Goal: Information Seeking & Learning: Find specific fact

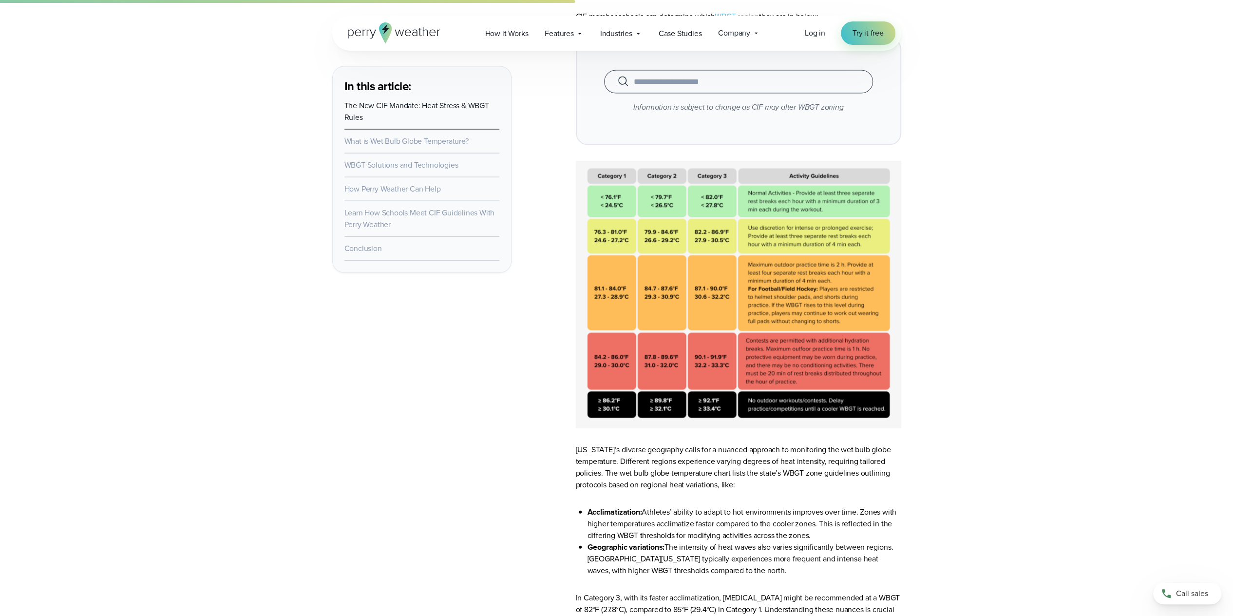
scroll to position [2144, 0]
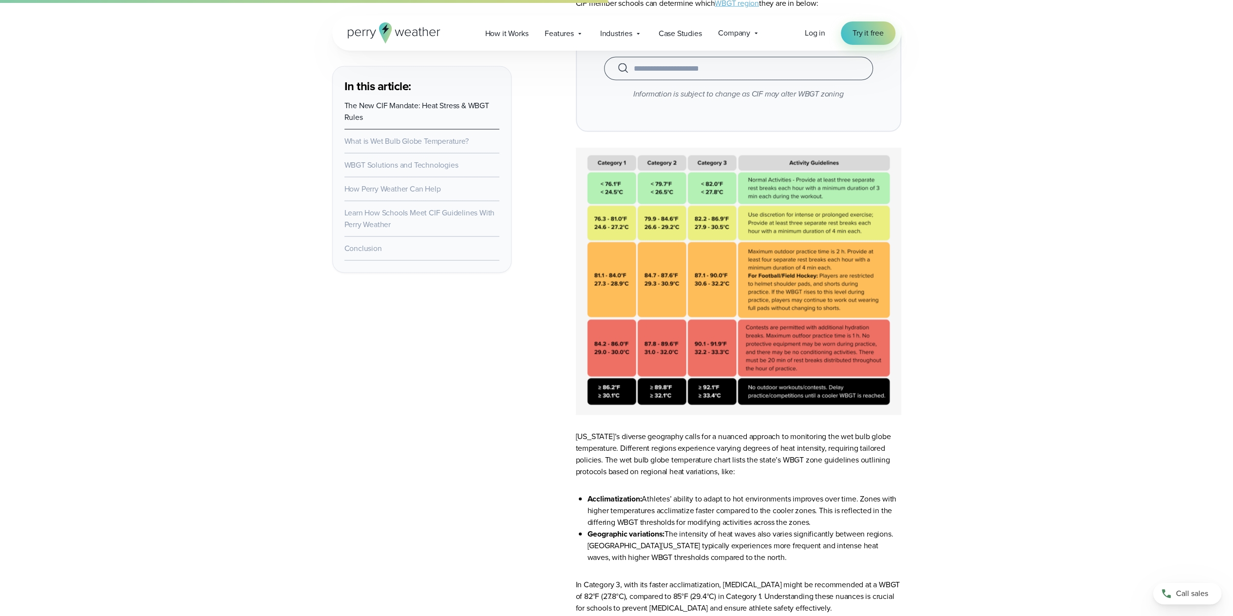
scroll to position [2095, 0]
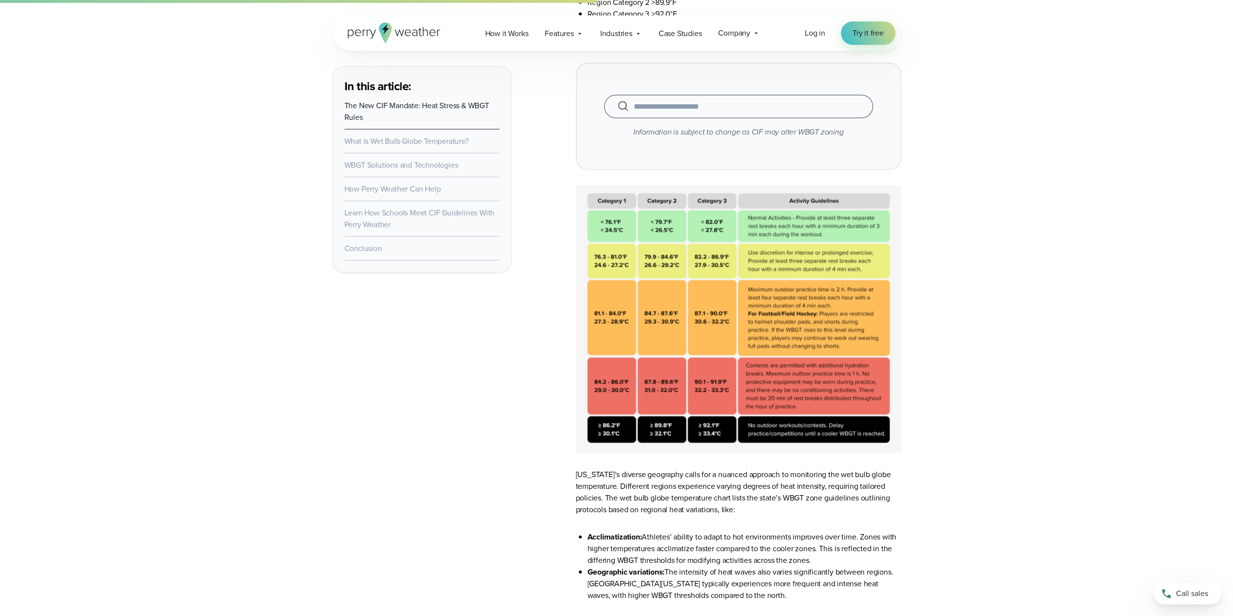
click at [680, 109] on input "text" at bounding box center [738, 107] width 245 height 12
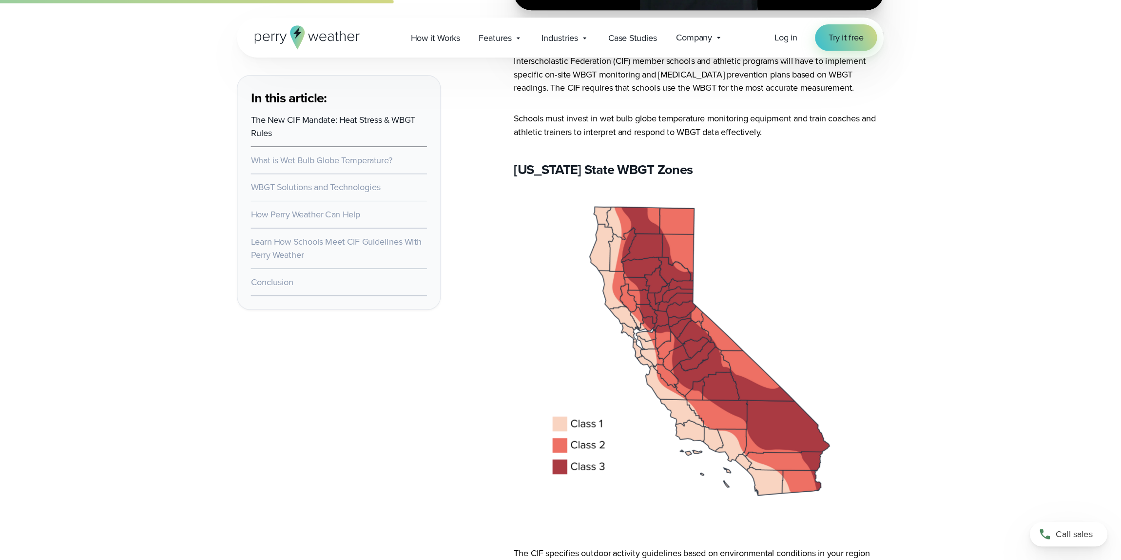
scroll to position [1560, 0]
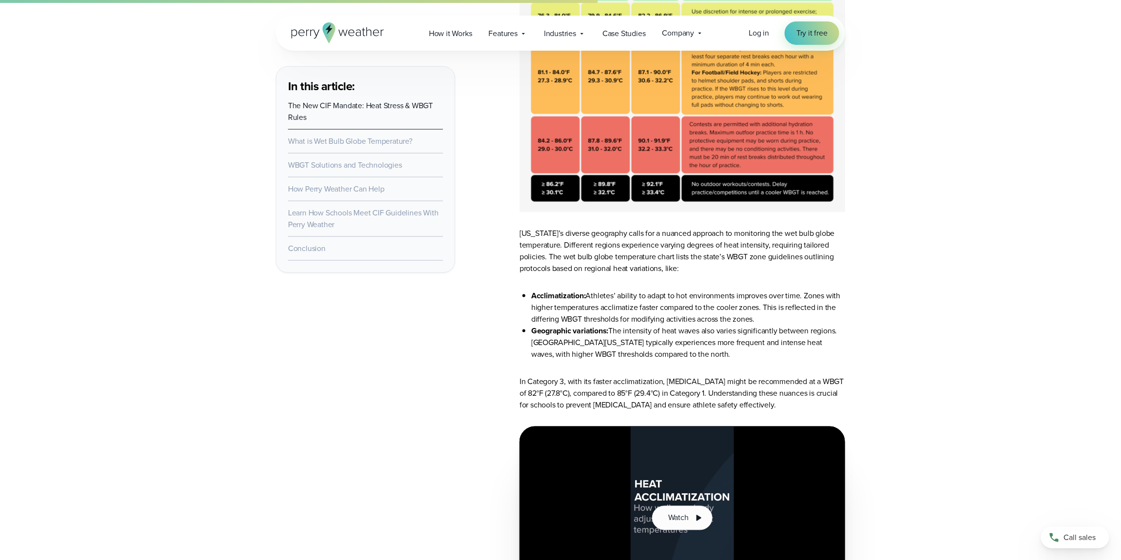
scroll to position [2224, 0]
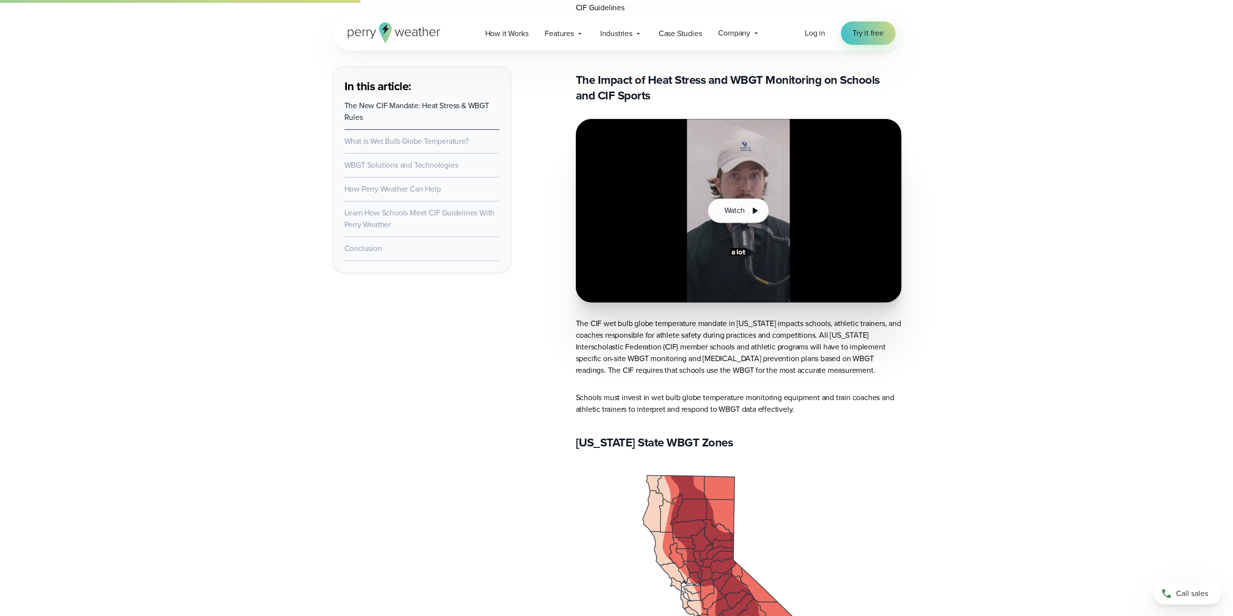
scroll to position [1608, 0]
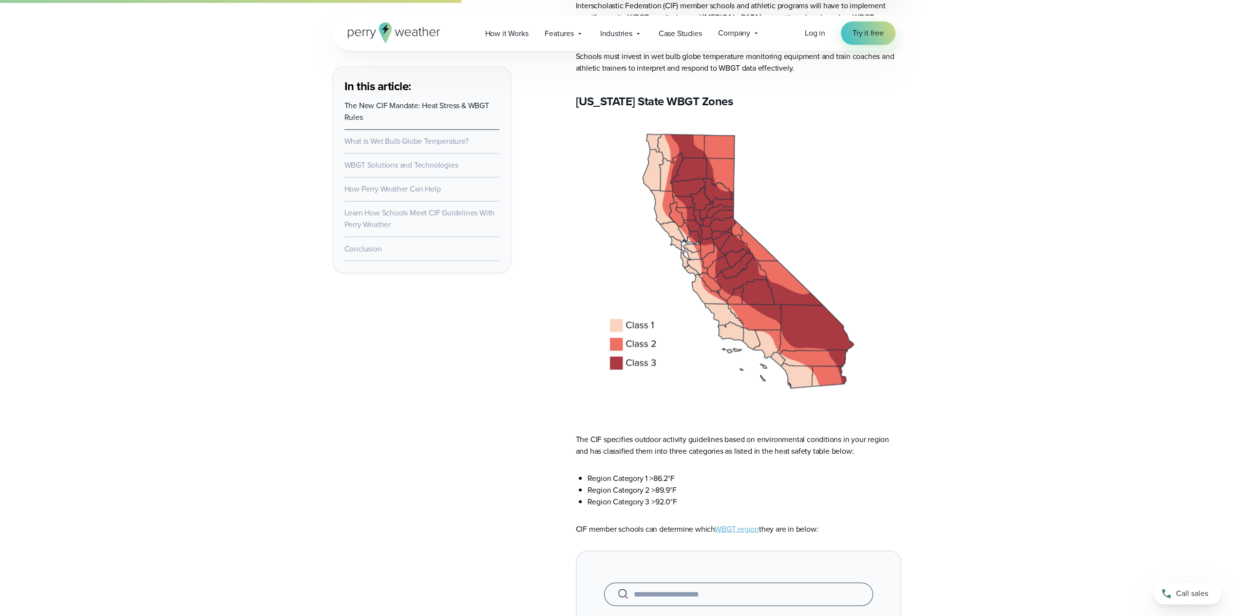
click at [745, 529] on link "WBGT region" at bounding box center [737, 528] width 44 height 11
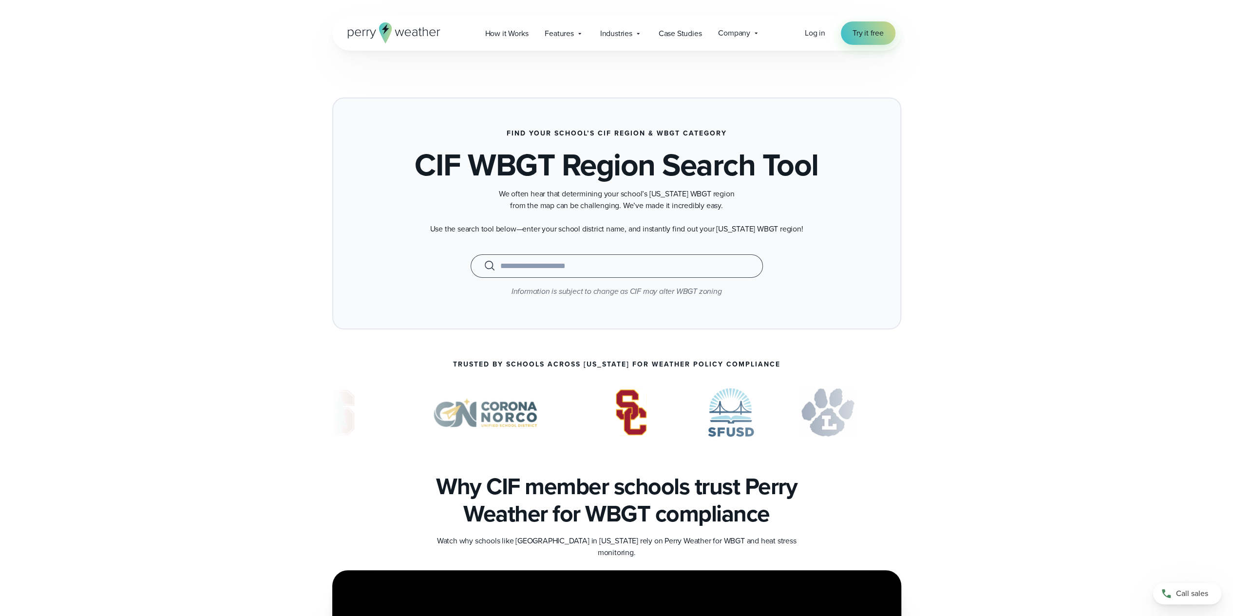
click at [533, 261] on input "text" at bounding box center [617, 266] width 268 height 12
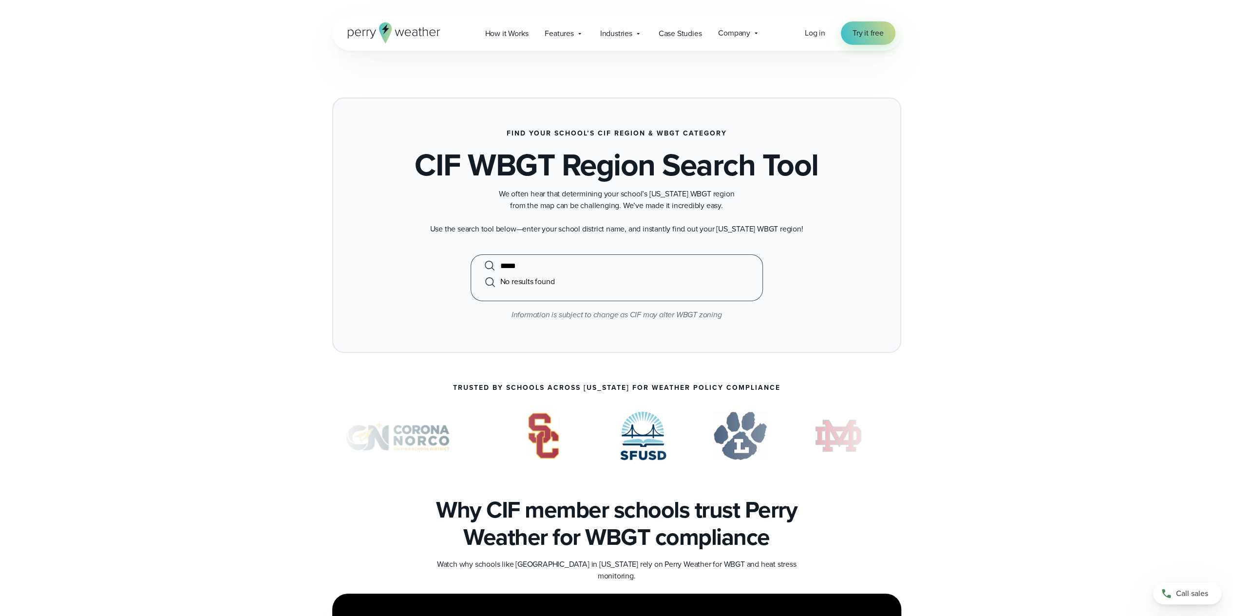
type input "*****"
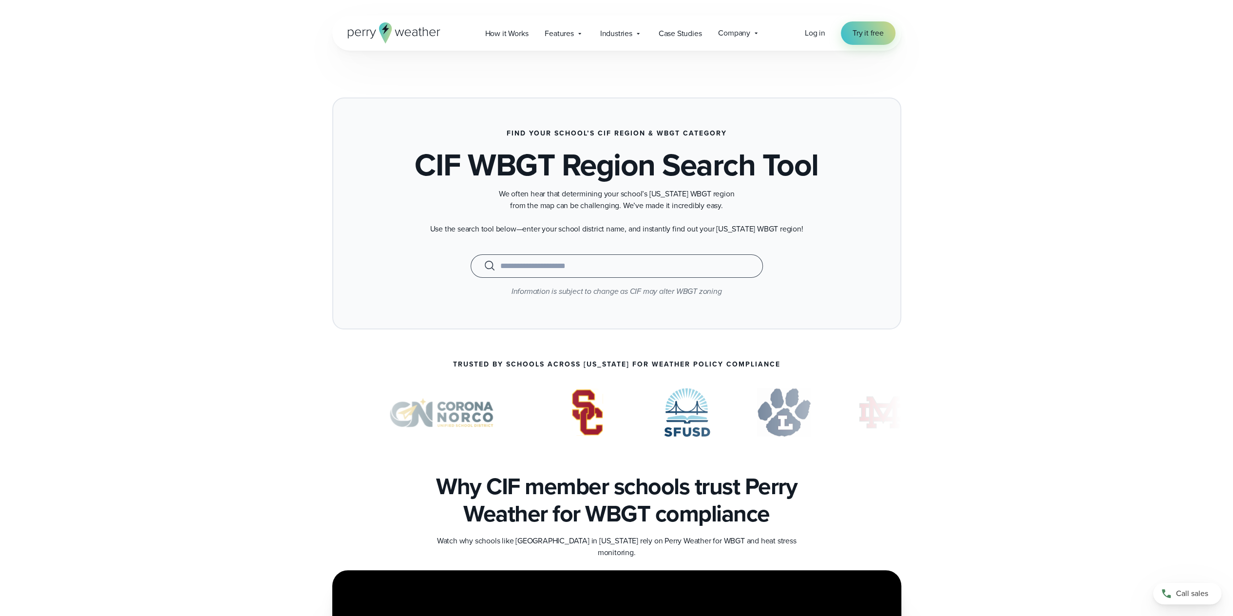
click at [639, 264] on input "text" at bounding box center [617, 266] width 268 height 12
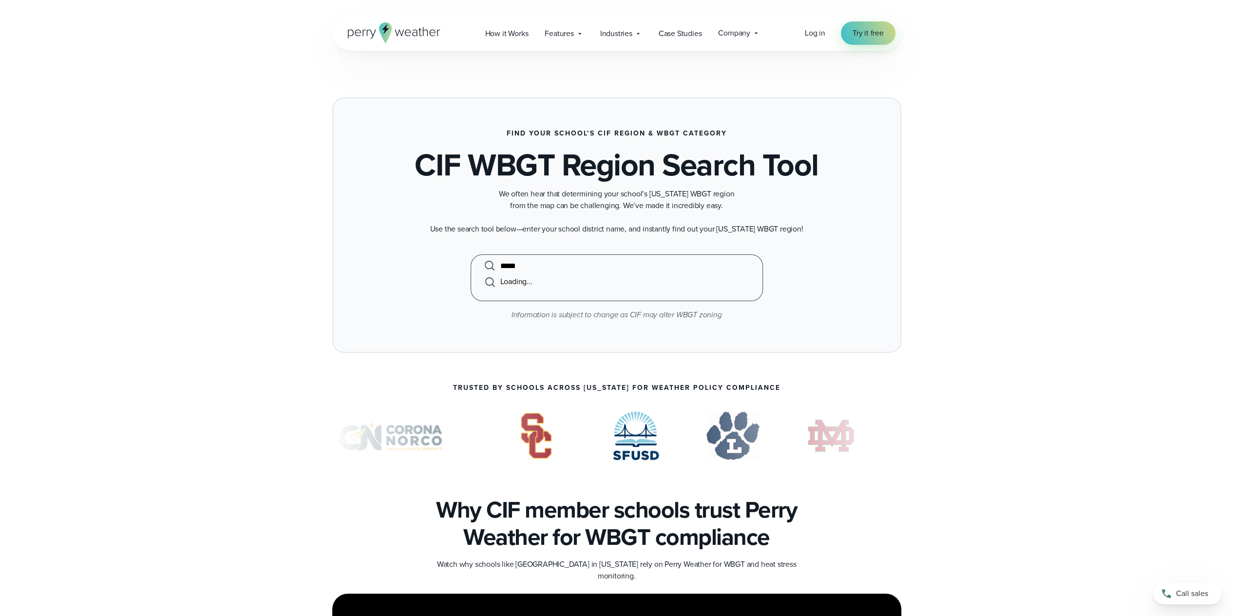
type input "*****"
